Goal: Task Accomplishment & Management: Manage account settings

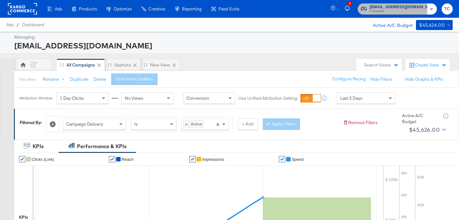
click at [396, 8] on span "social@us.loccitane.com" at bounding box center [398, 7] width 58 height 7
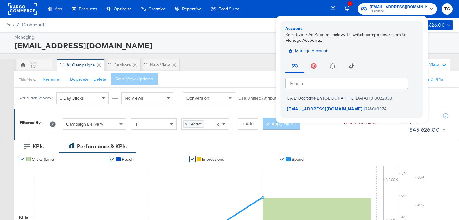
click at [328, 51] on span "Manage Accounts" at bounding box center [310, 50] width 40 height 7
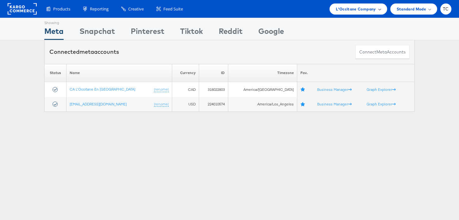
click at [351, 11] on span "L'Occitane Company" at bounding box center [356, 9] width 40 height 7
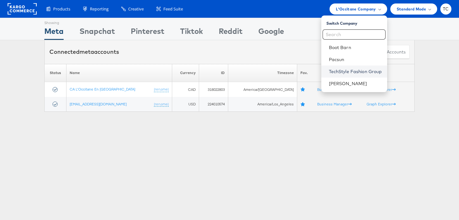
click at [346, 71] on link "TechStyle Fashion Group" at bounding box center [355, 71] width 53 height 6
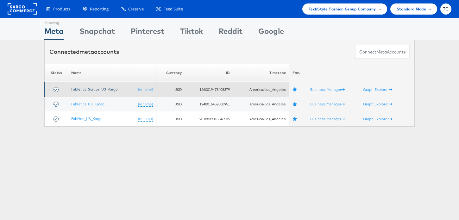
click at [96, 89] on link "Fabletics_Scrubs_US_Kargo" at bounding box center [94, 89] width 46 height 5
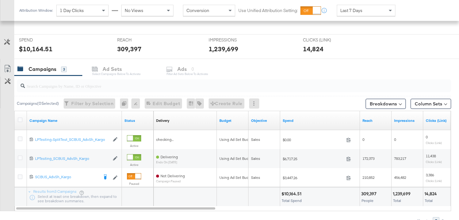
scroll to position [260, 0]
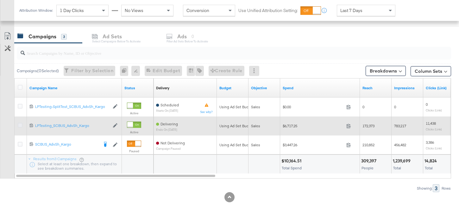
click at [22, 126] on icon at bounding box center [20, 125] width 5 height 5
click at [0, 0] on input "checkbox" at bounding box center [0, 0] width 0 height 0
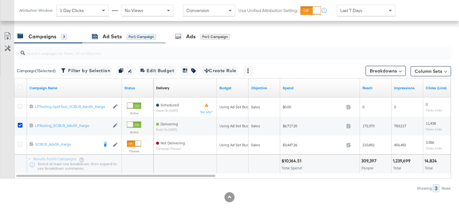
click at [100, 36] on div "Ad Sets for 1 Campaign" at bounding box center [124, 36] width 64 height 7
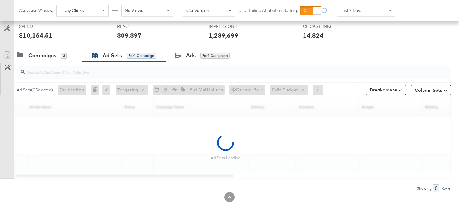
scroll to position [241, 0]
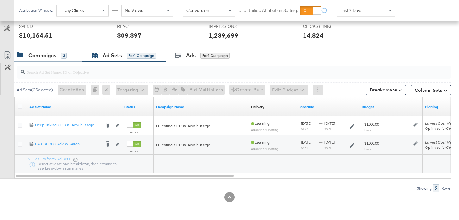
click at [46, 56] on div "Campaigns" at bounding box center [42, 55] width 28 height 7
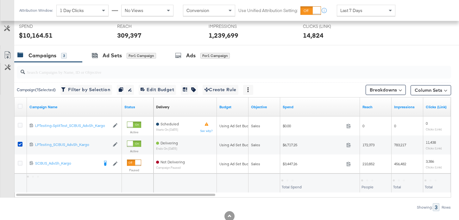
scroll to position [260, 0]
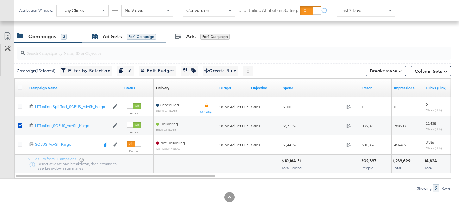
click at [113, 39] on div "Ad Sets" at bounding box center [111, 36] width 19 height 7
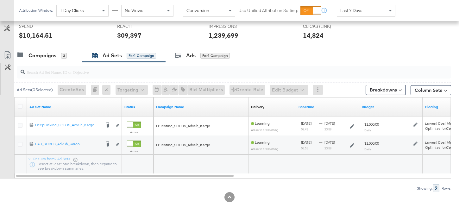
scroll to position [0, 0]
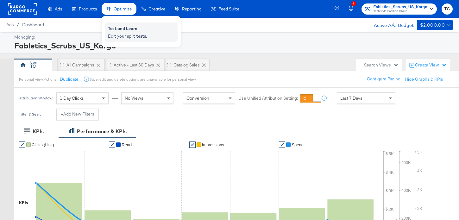
click at [131, 30] on div "Test and Learn" at bounding box center [141, 30] width 66 height 8
